Goal: Task Accomplishment & Management: Manage account settings

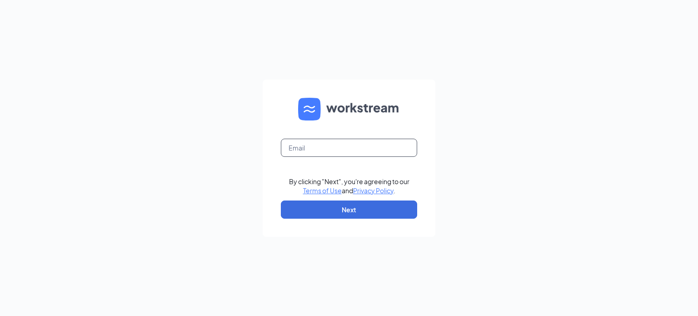
click at [319, 149] on input "text" at bounding box center [349, 148] width 136 height 18
type input "[EMAIL_ADDRESS][DOMAIN_NAME]"
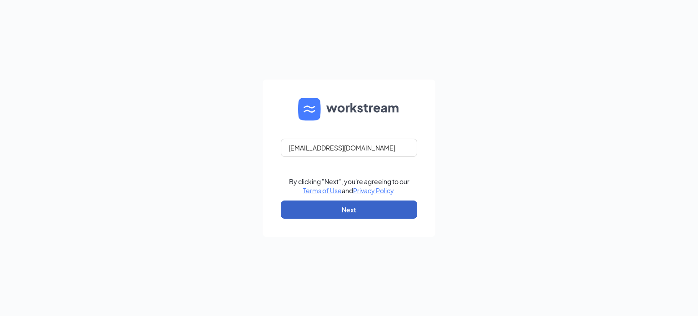
click at [358, 211] on button "Next" at bounding box center [349, 209] width 136 height 18
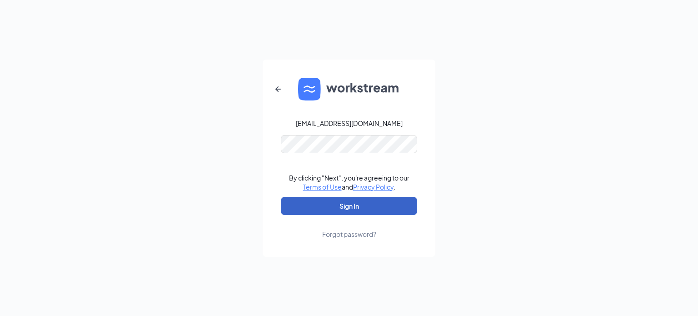
click at [362, 208] on button "Sign In" at bounding box center [349, 206] width 136 height 18
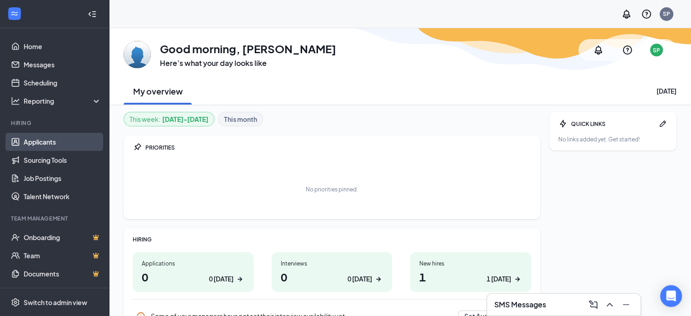
click at [36, 138] on link "Applicants" at bounding box center [63, 142] width 78 height 18
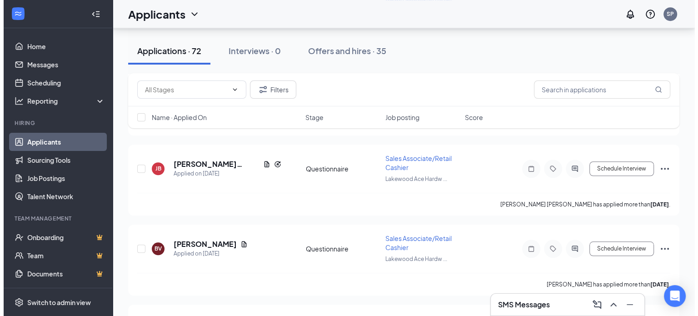
scroll to position [772, 0]
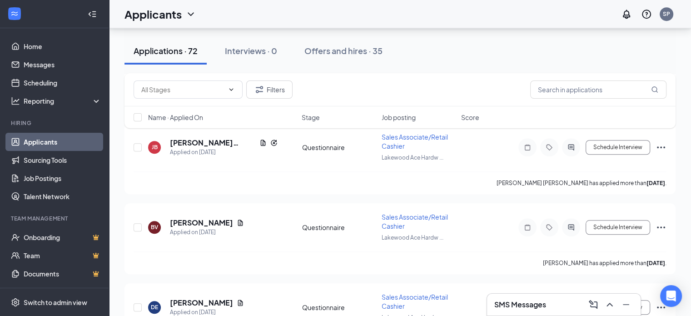
click at [212, 132] on div "Filters Name · Applied On Stage Job posting Score" at bounding box center [399, 105] width 551 height 64
click at [156, 143] on div "JB" at bounding box center [155, 147] width 6 height 8
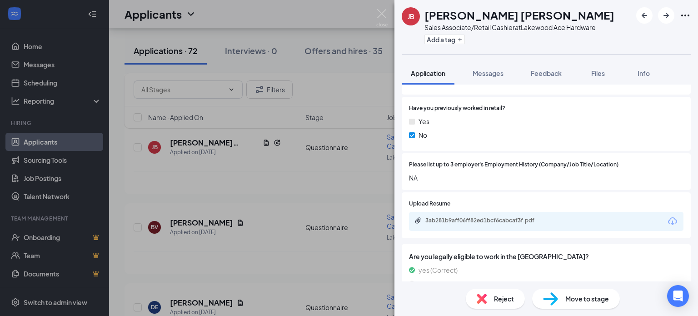
scroll to position [500, 0]
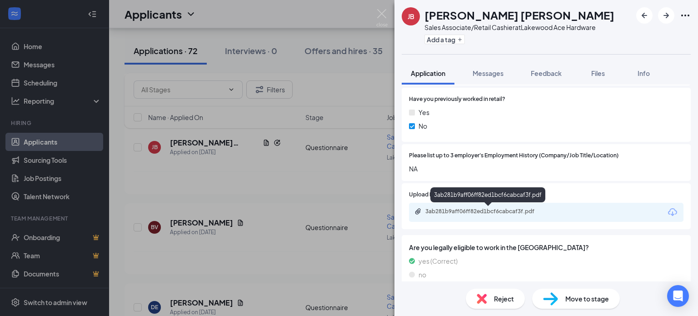
click at [483, 211] on div "3ab281b9aff06ff82ed1bcf6cabcaf3f.pdf" at bounding box center [488, 211] width 127 height 7
